Goal: Register for event/course

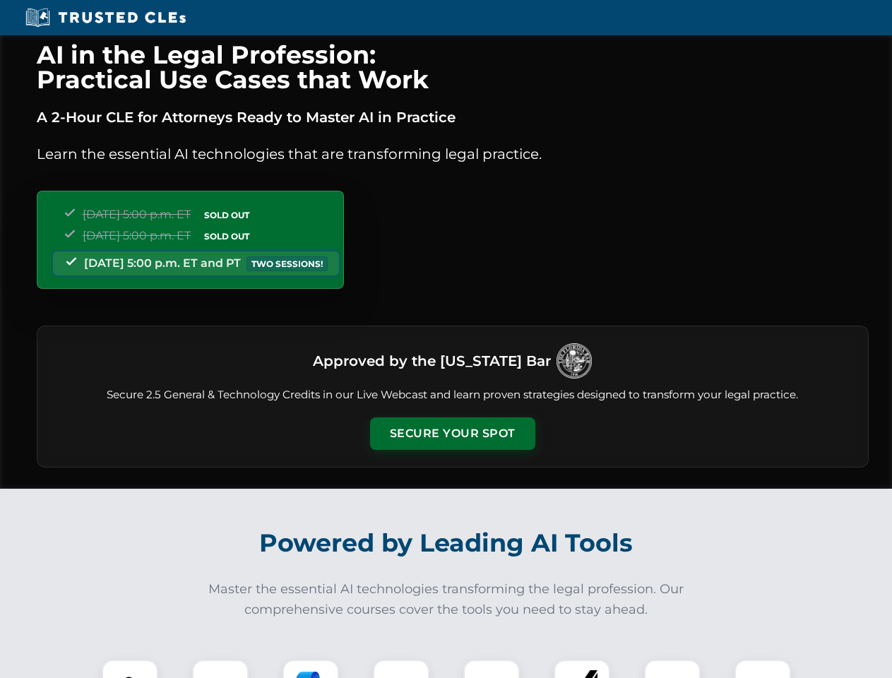
click at [452, 434] on button "Secure Your Spot" at bounding box center [452, 433] width 165 height 32
click at [130, 669] on img at bounding box center [129, 687] width 41 height 41
click at [220, 669] on div at bounding box center [220, 688] width 56 height 56
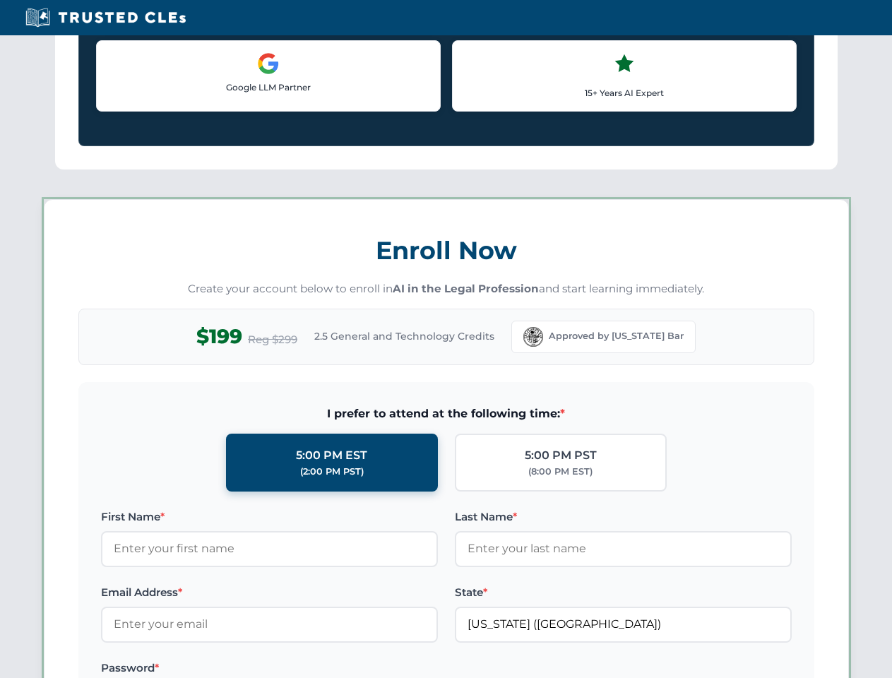
click at [401, 669] on label "Password *" at bounding box center [269, 668] width 337 height 17
